Goal: Information Seeking & Learning: Learn about a topic

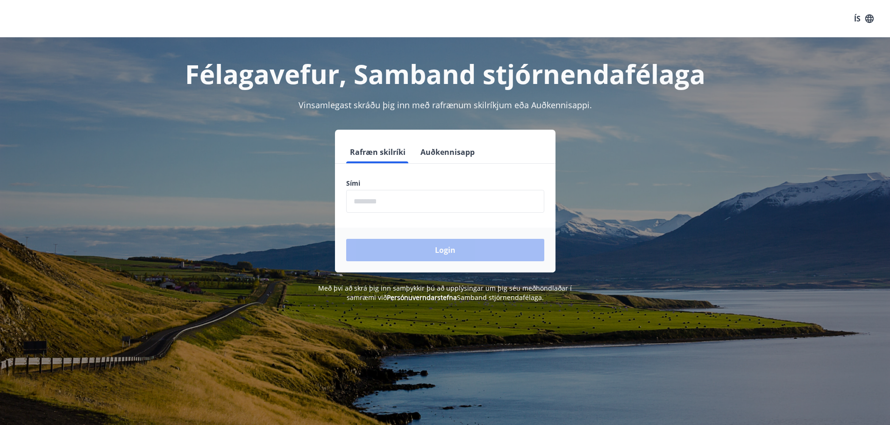
click at [423, 203] on input "phone" at bounding box center [445, 201] width 198 height 23
type input "********"
click at [415, 246] on button "Login" at bounding box center [445, 250] width 198 height 22
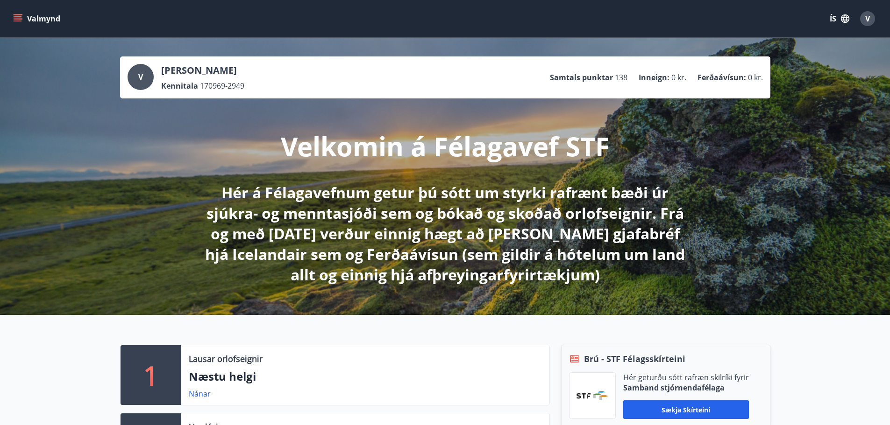
click at [19, 19] on icon "menu" at bounding box center [19, 18] width 10 height 1
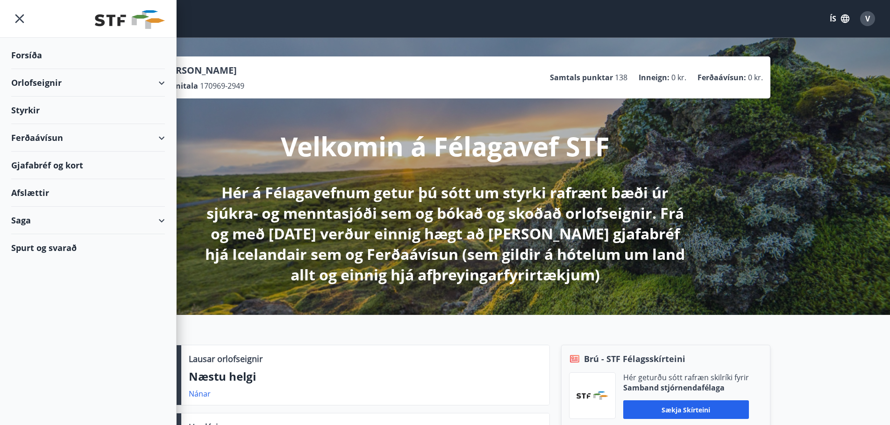
click at [30, 69] on div "Styrkir" at bounding box center [88, 56] width 154 height 28
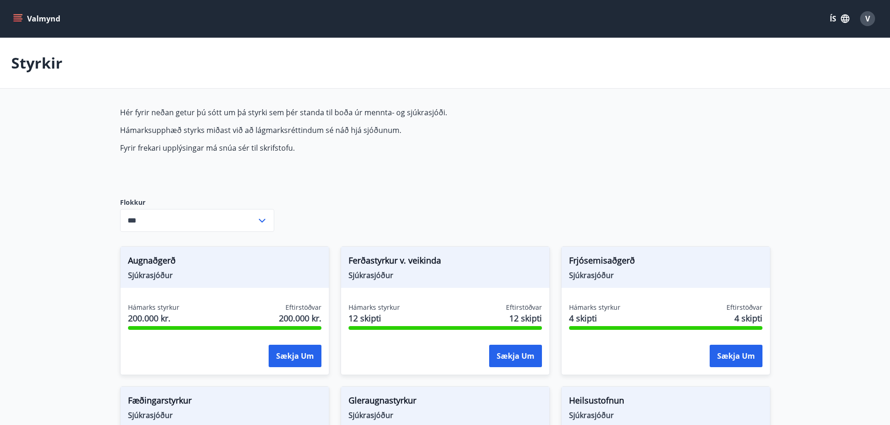
type input "***"
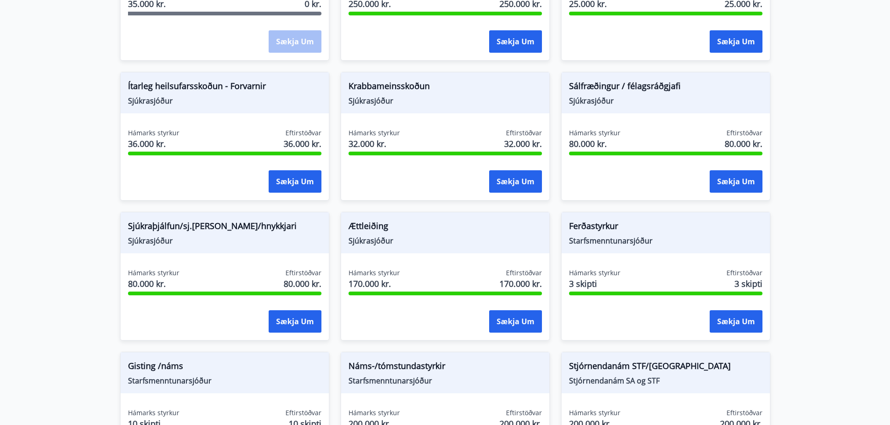
scroll to position [740, 0]
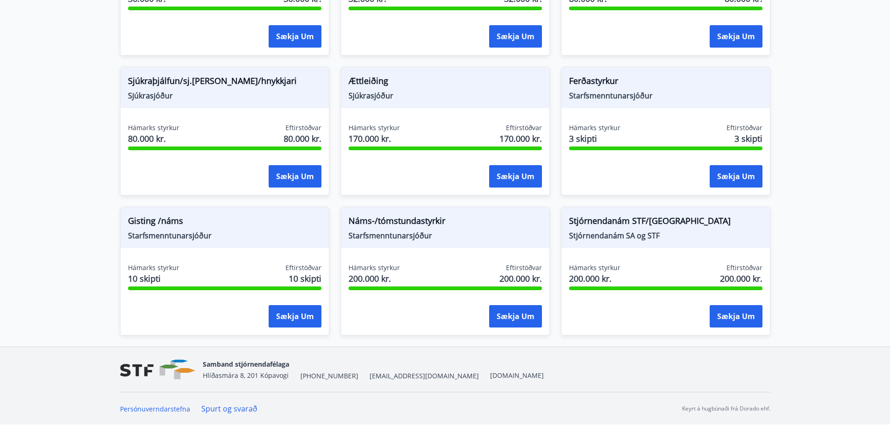
click at [369, 377] on span "[EMAIL_ADDRESS][DOMAIN_NAME]" at bounding box center [423, 376] width 109 height 9
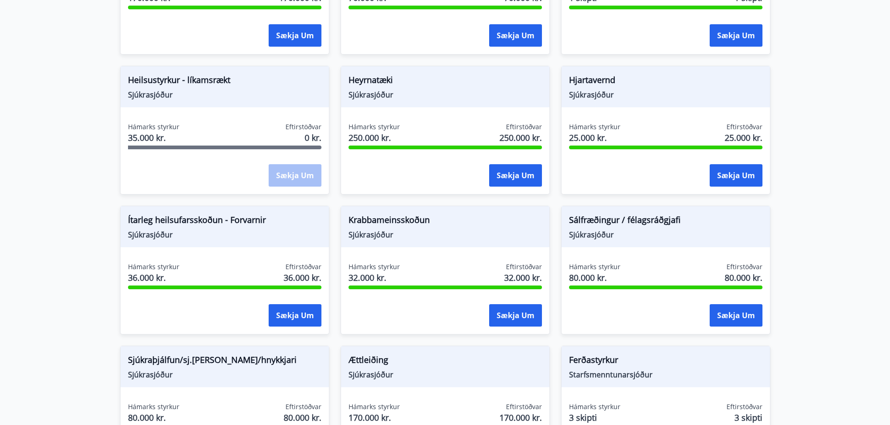
scroll to position [460, 0]
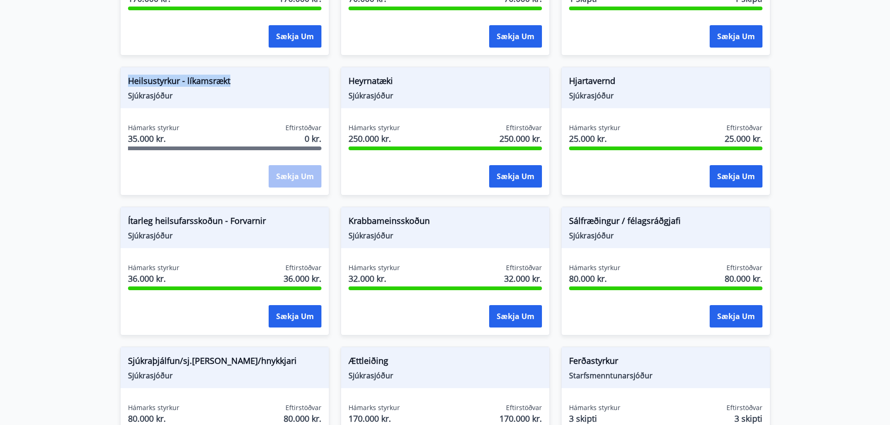
drag, startPoint x: 127, startPoint y: 79, endPoint x: 231, endPoint y: 84, distance: 104.3
click at [231, 84] on div "Heilsustyrkur - líkamsrækt Sjúkrasjóður" at bounding box center [224, 87] width 208 height 41
copy span "Heilsustyrkur - líkamsrækt"
